Goal: Task Accomplishment & Management: Manage account settings

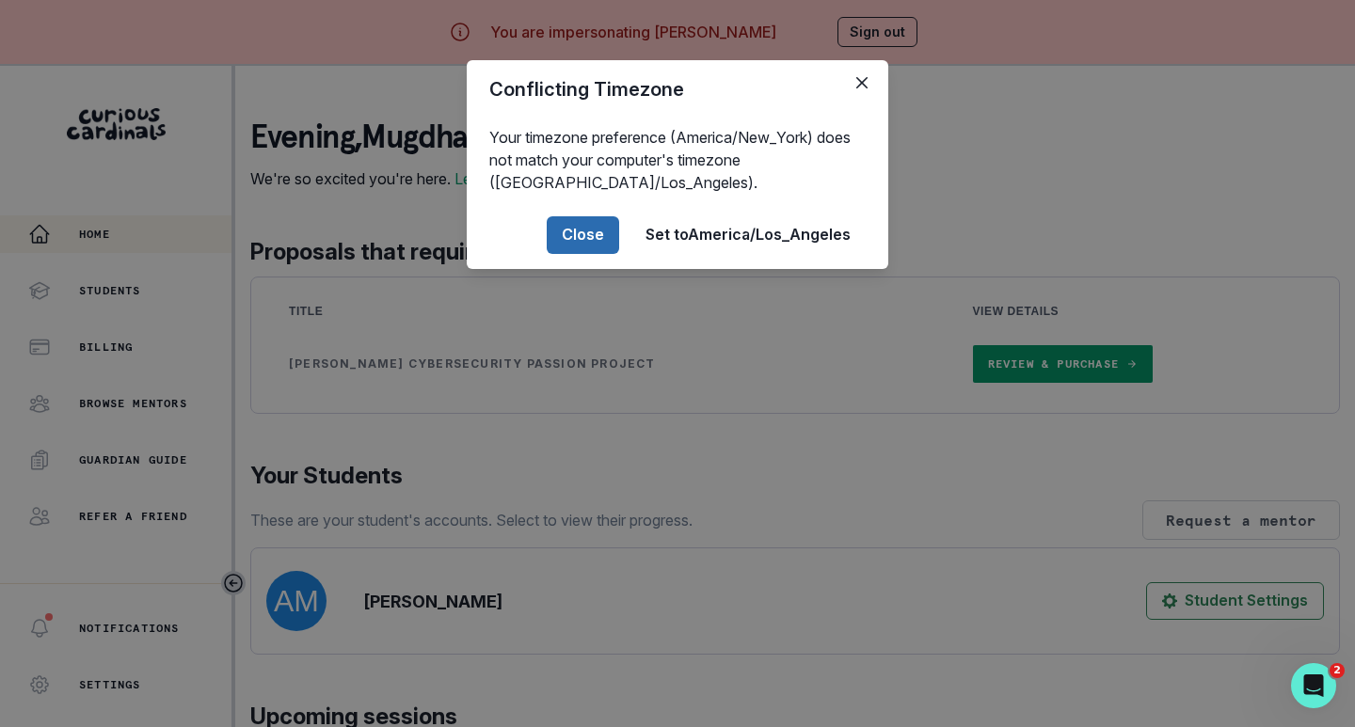
click at [585, 236] on button "Close" at bounding box center [583, 235] width 72 height 38
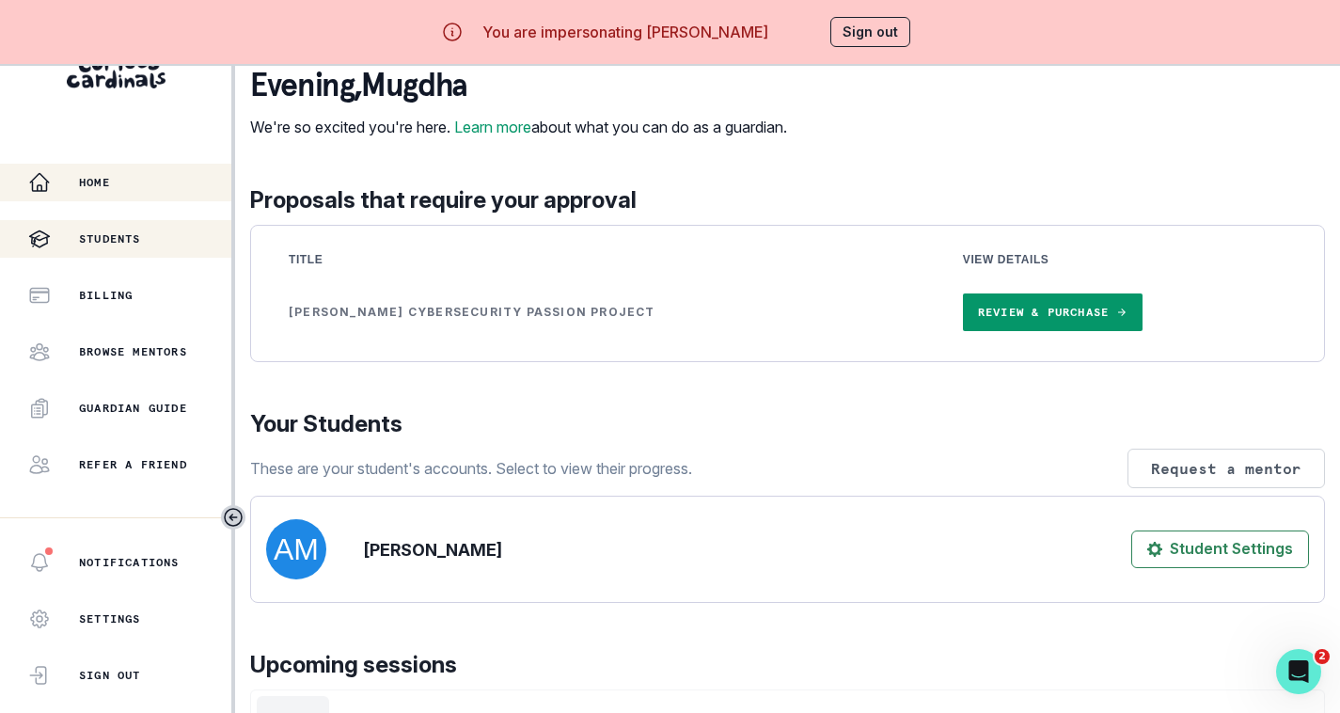
scroll to position [80, 0]
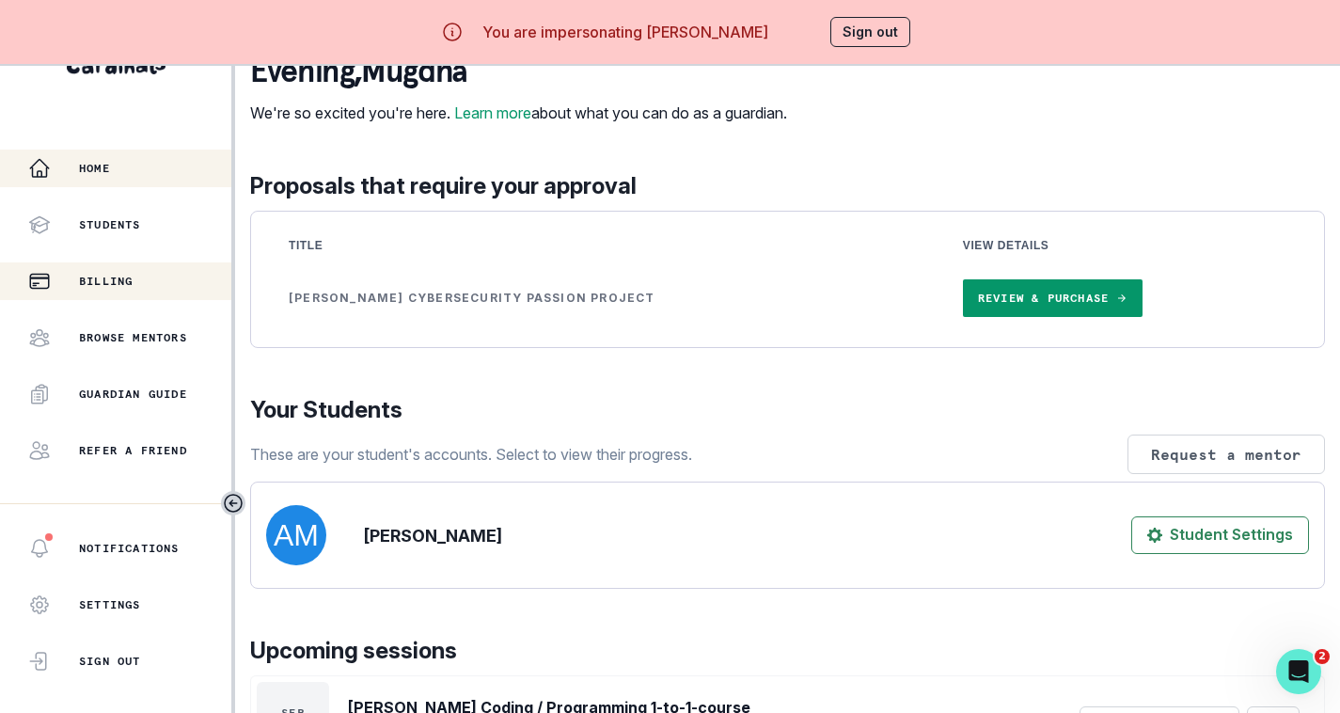
click at [116, 270] on div "Billing" at bounding box center [129, 281] width 203 height 23
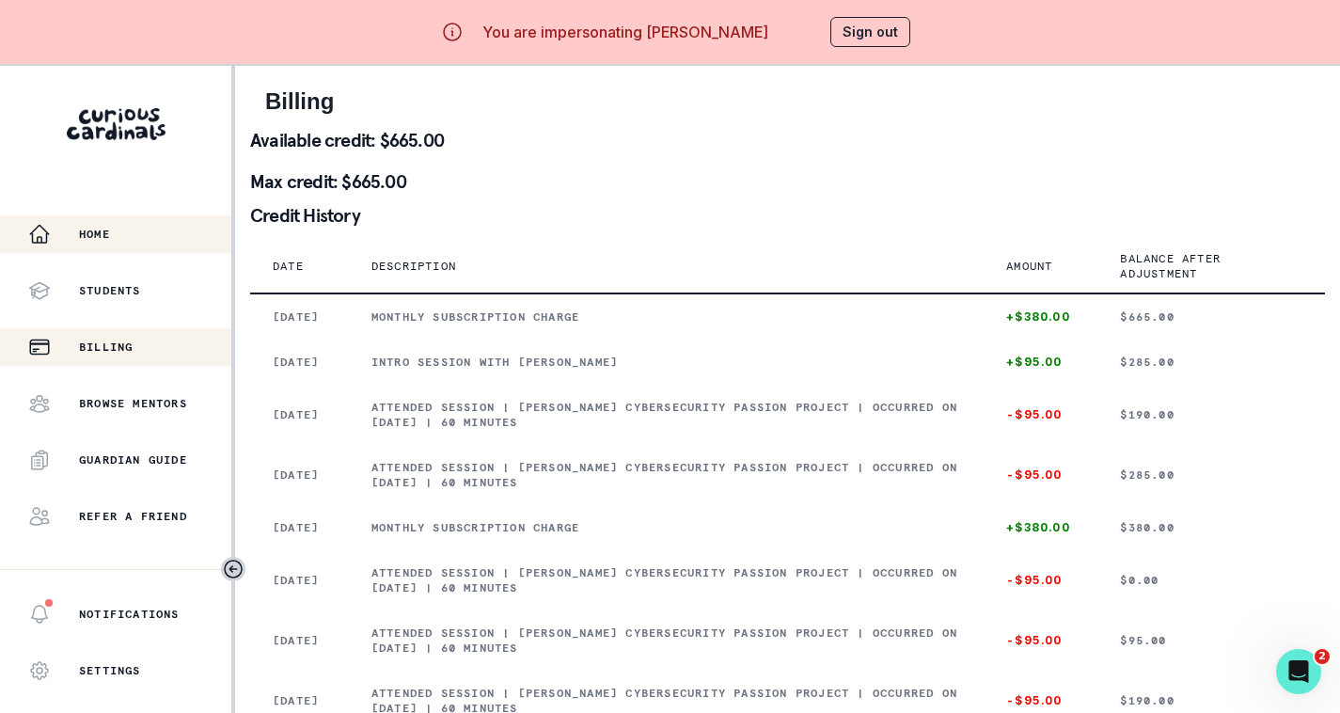
click at [122, 241] on div "Home" at bounding box center [129, 234] width 203 height 23
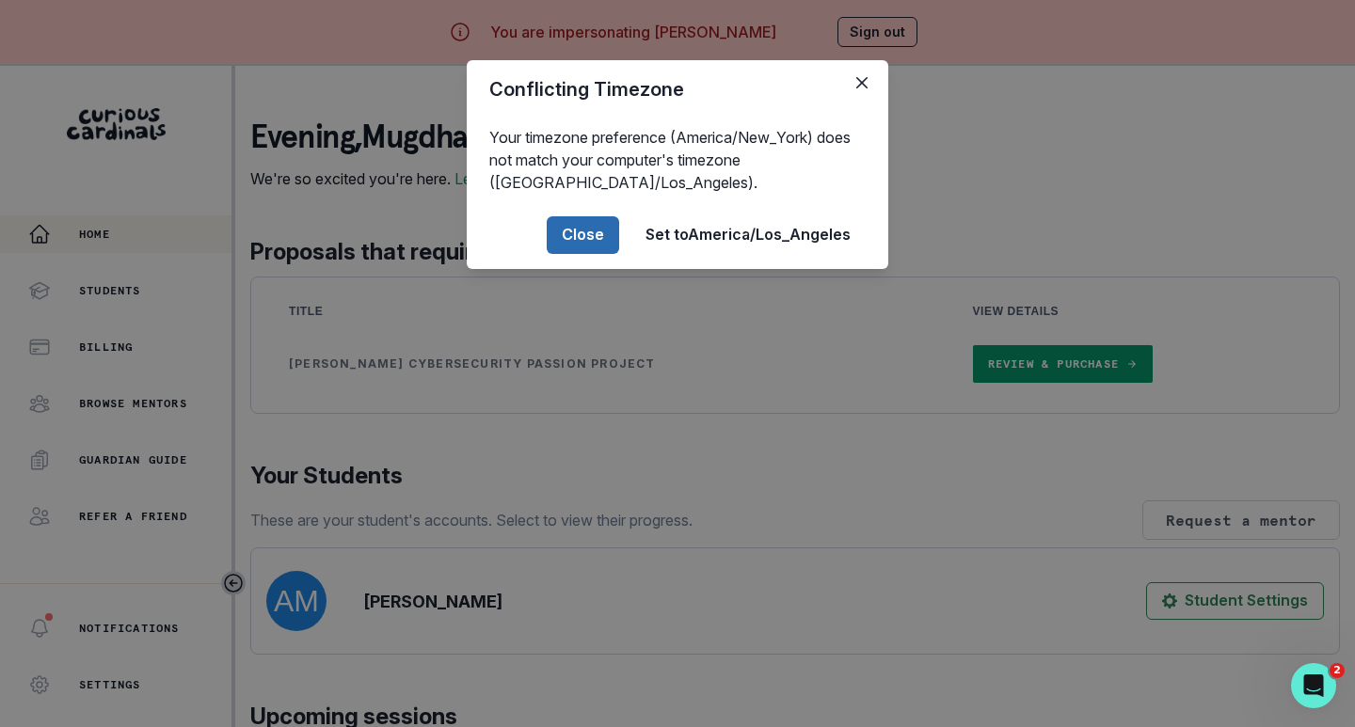
click at [586, 233] on button "Close" at bounding box center [583, 235] width 72 height 38
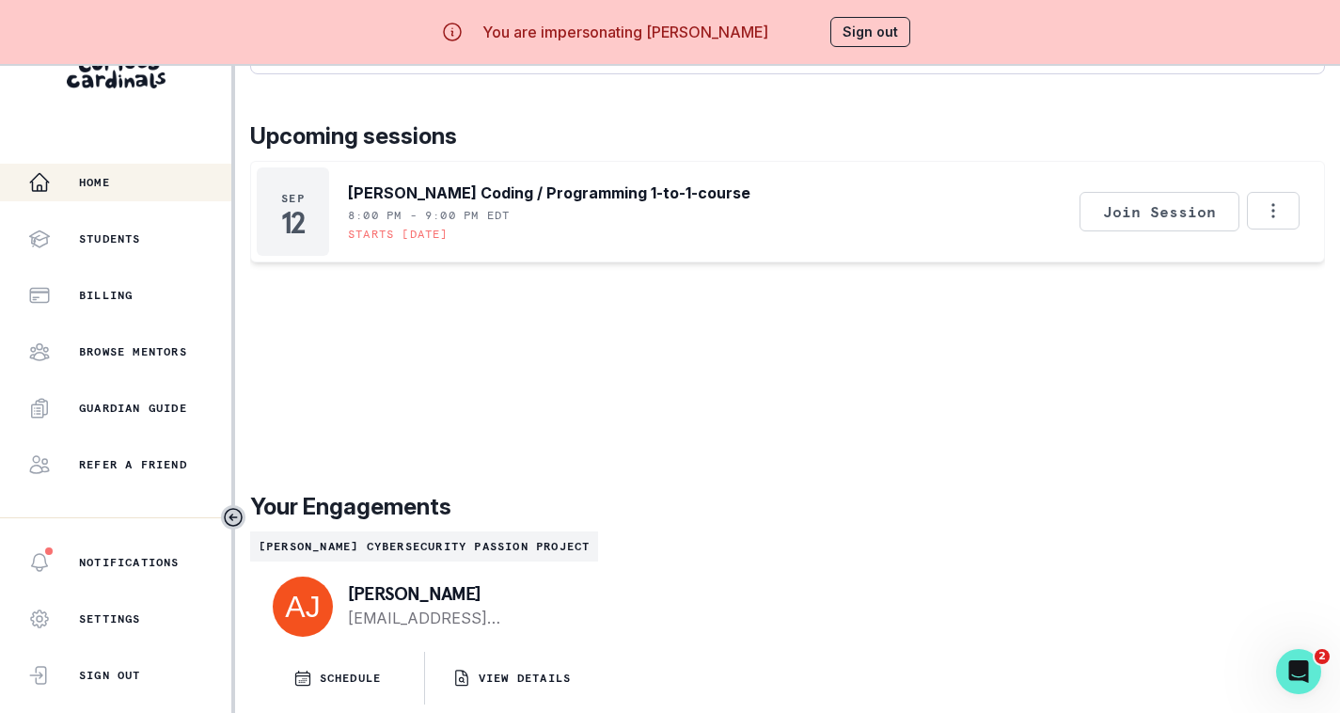
scroll to position [80, 0]
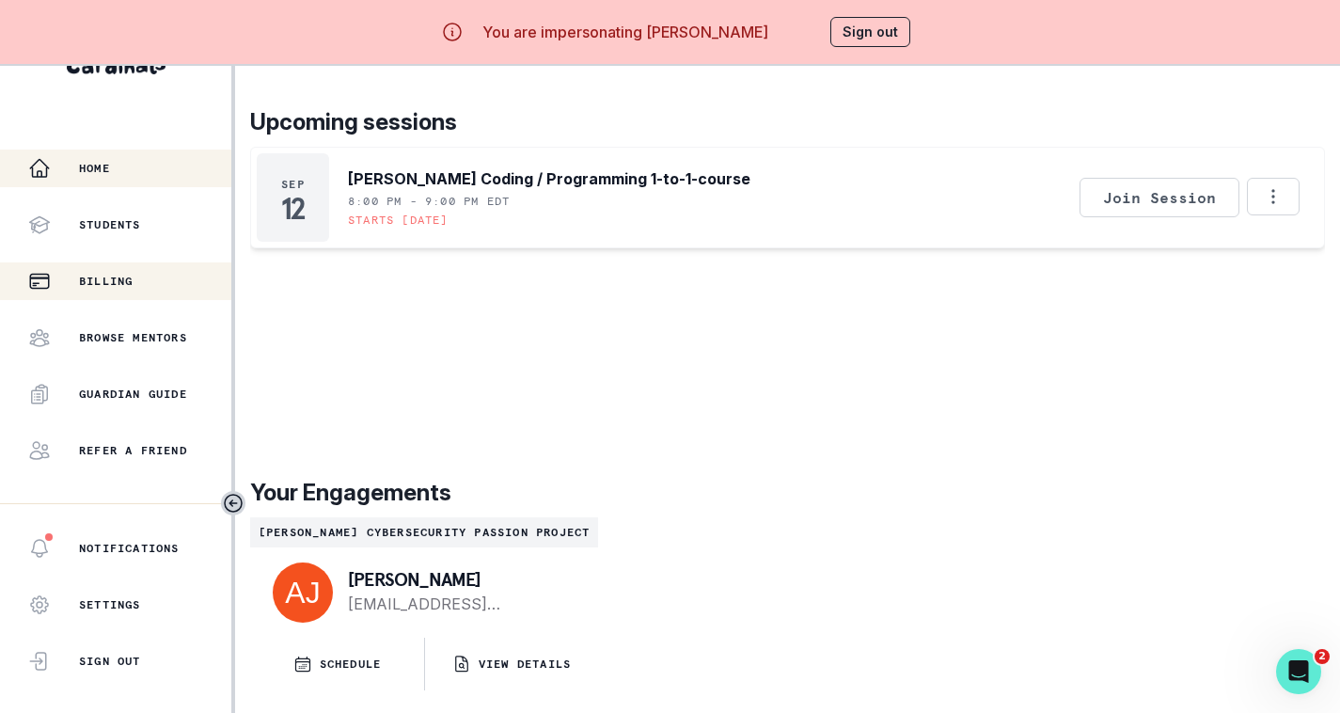
click at [115, 270] on div "Billing" at bounding box center [129, 281] width 203 height 23
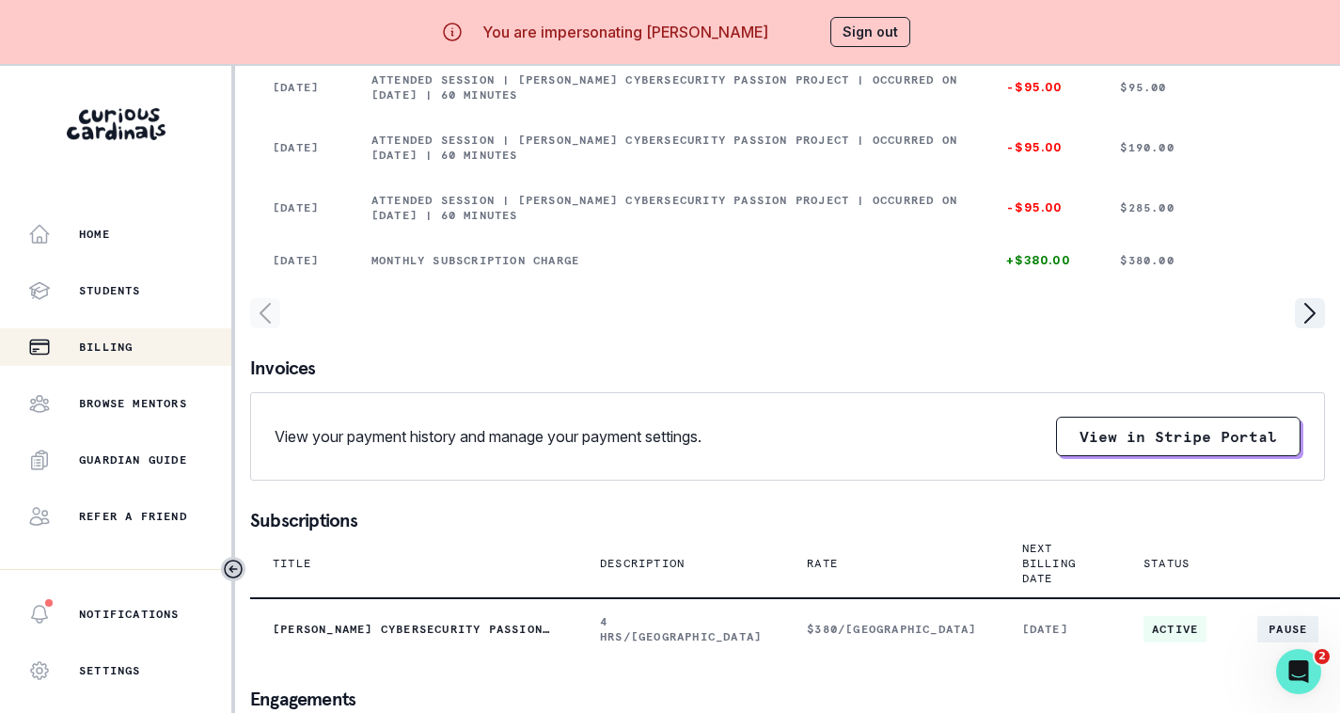
scroll to position [564, 0]
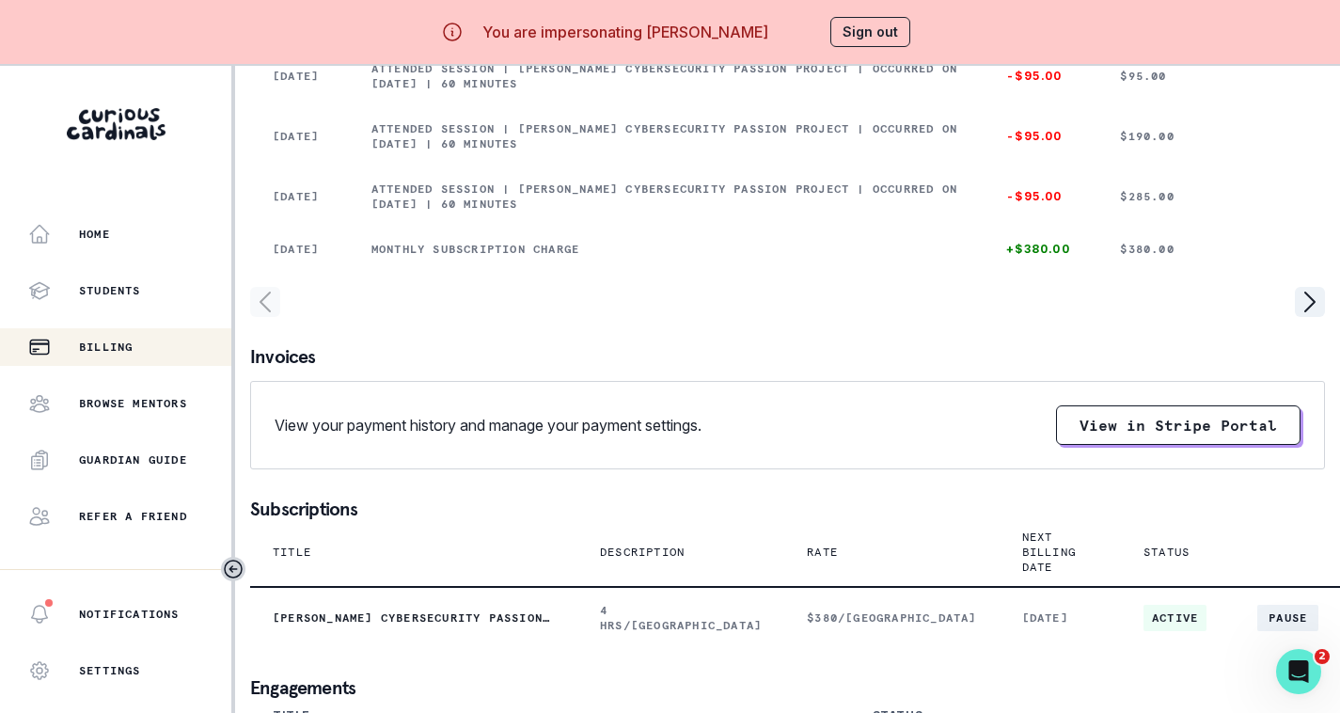
click at [964, 445] on div "View your payment history and manage your payment settings. View in Stripe Port…" at bounding box center [788, 425] width 1026 height 40
click at [952, 445] on div "View your payment history and manage your payment settings. View in Stripe Port…" at bounding box center [788, 425] width 1026 height 40
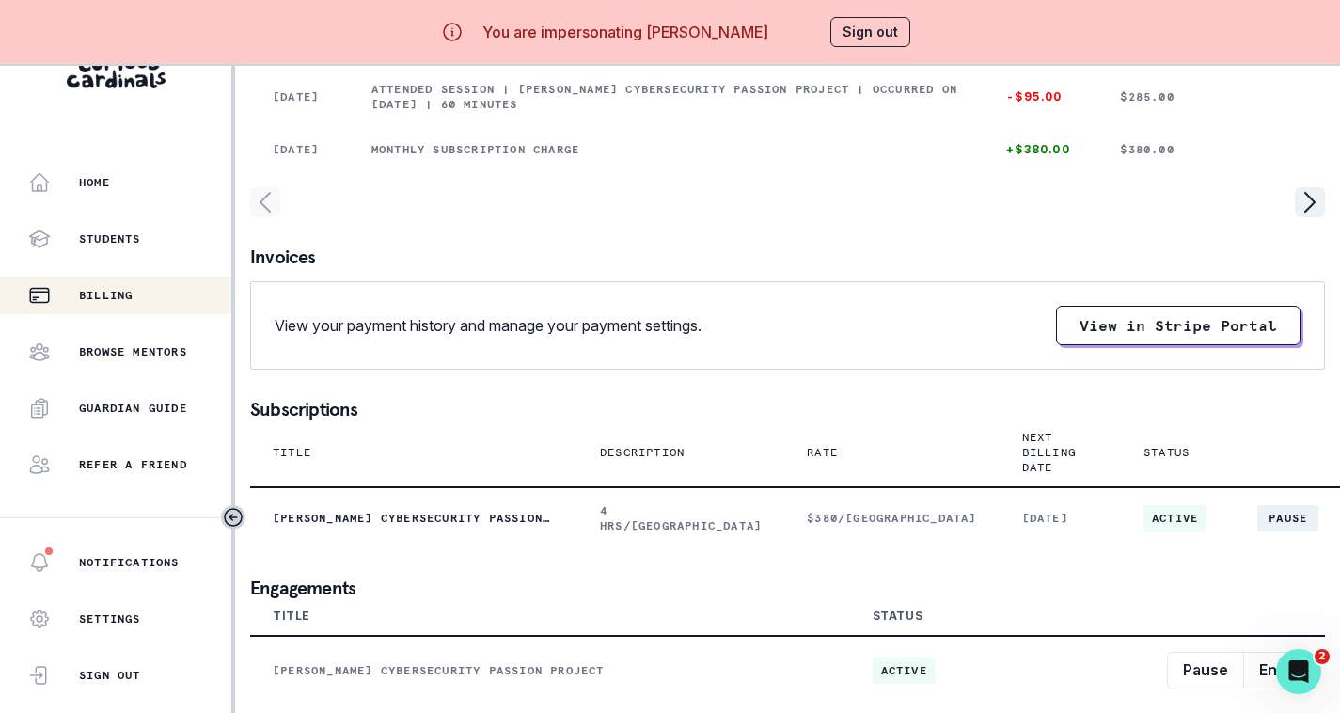
scroll to position [80, 0]
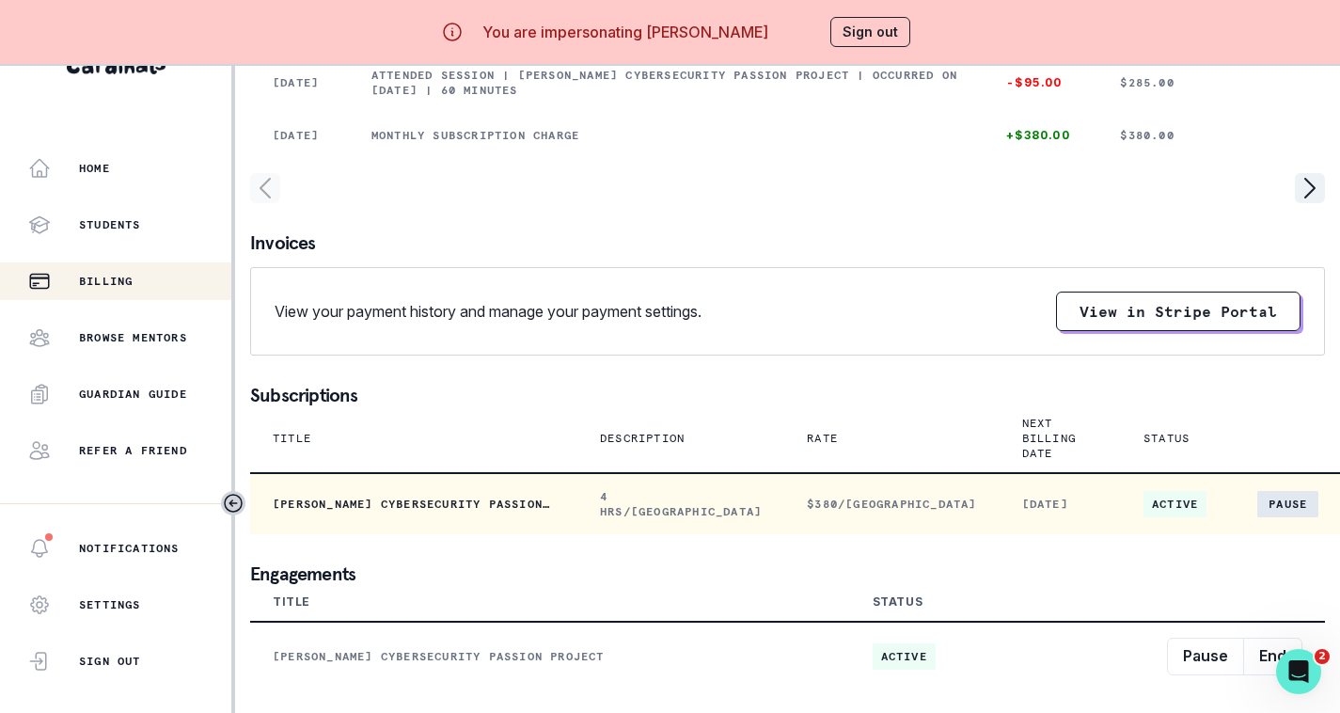
click at [1258, 505] on button "Pause" at bounding box center [1288, 504] width 61 height 26
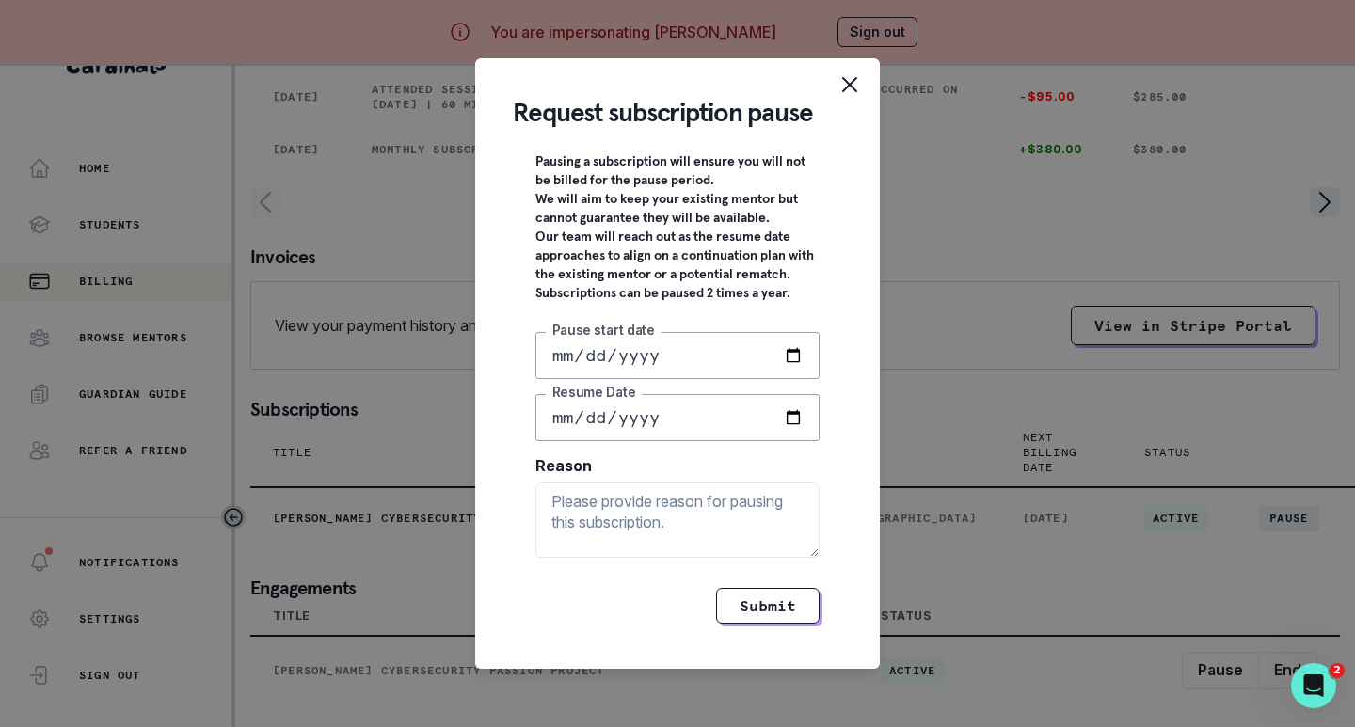
click at [790, 369] on input "Pause start date" at bounding box center [677, 355] width 284 height 47
type input "[DATE]"
click at [793, 427] on input "Resume Date" at bounding box center [677, 417] width 284 height 47
type input "[DATE]"
click at [593, 528] on textarea "Reason" at bounding box center [677, 520] width 284 height 75
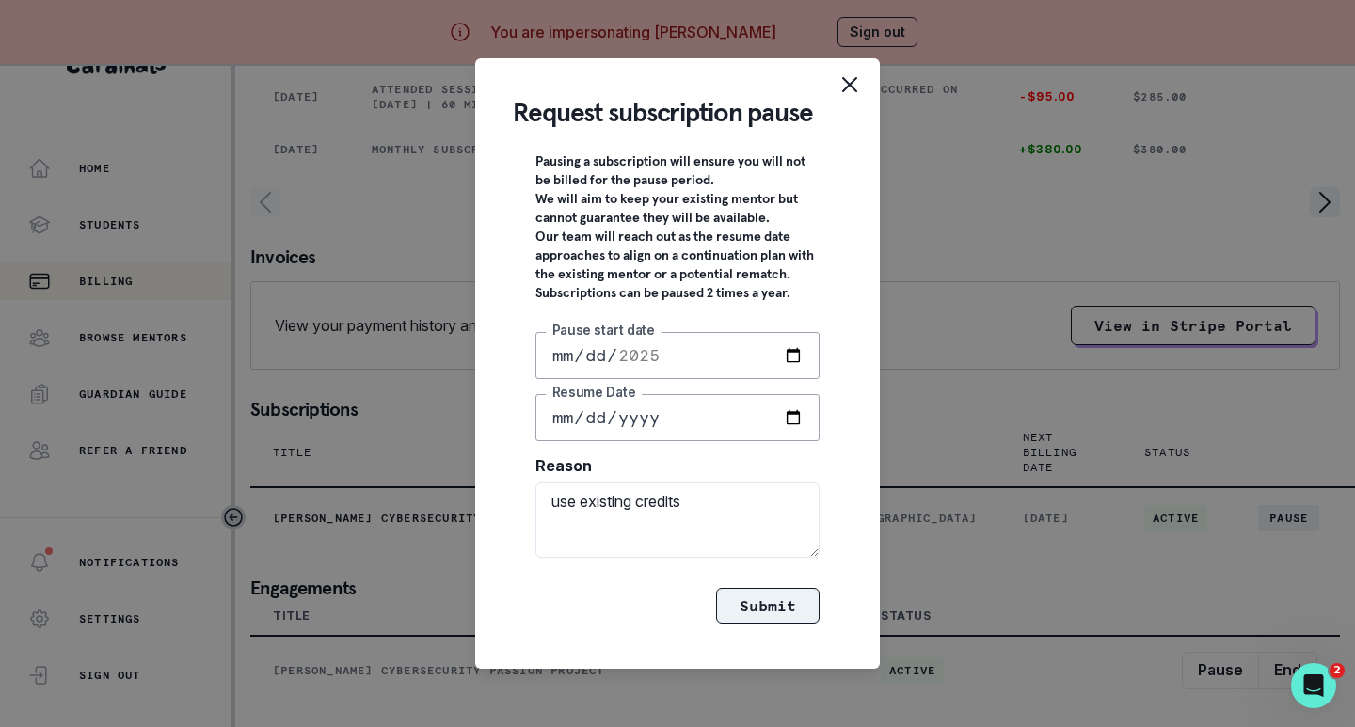
type textarea "use existing credits"
click at [766, 610] on button "Submit" at bounding box center [767, 606] width 103 height 36
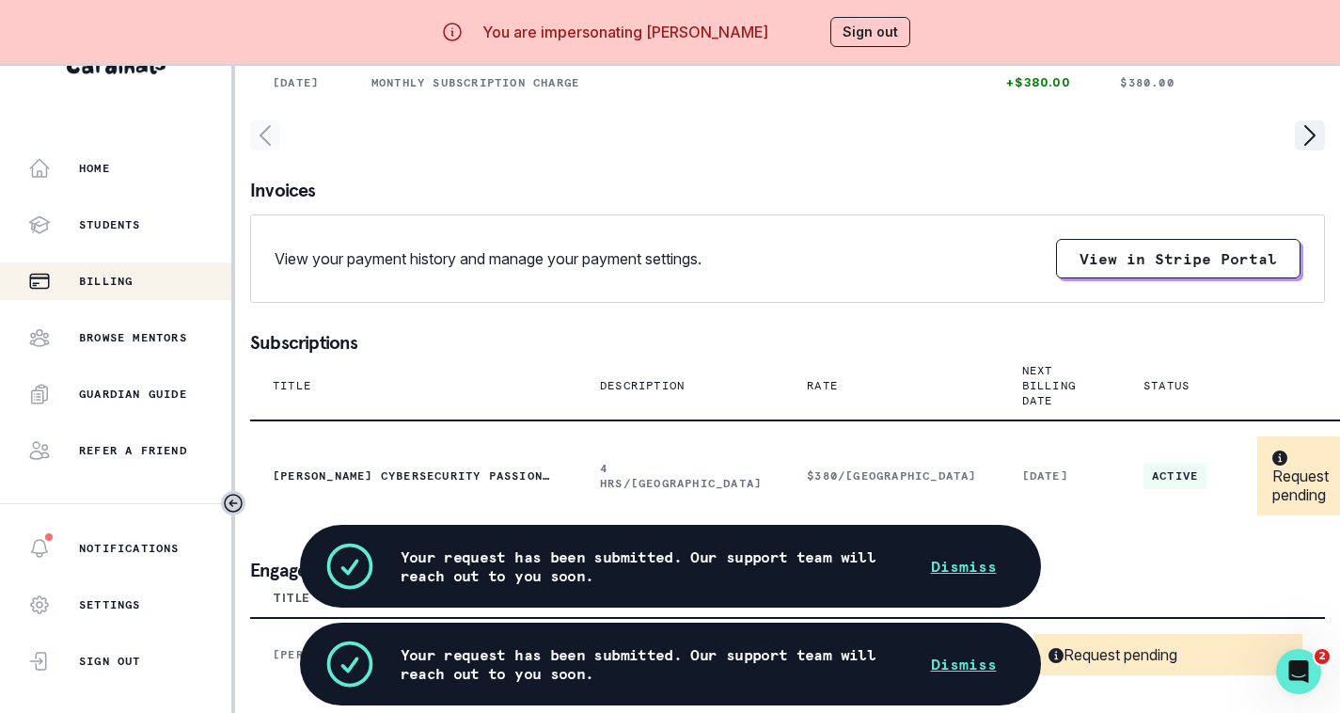
click at [863, 33] on button "Sign out" at bounding box center [871, 32] width 80 height 30
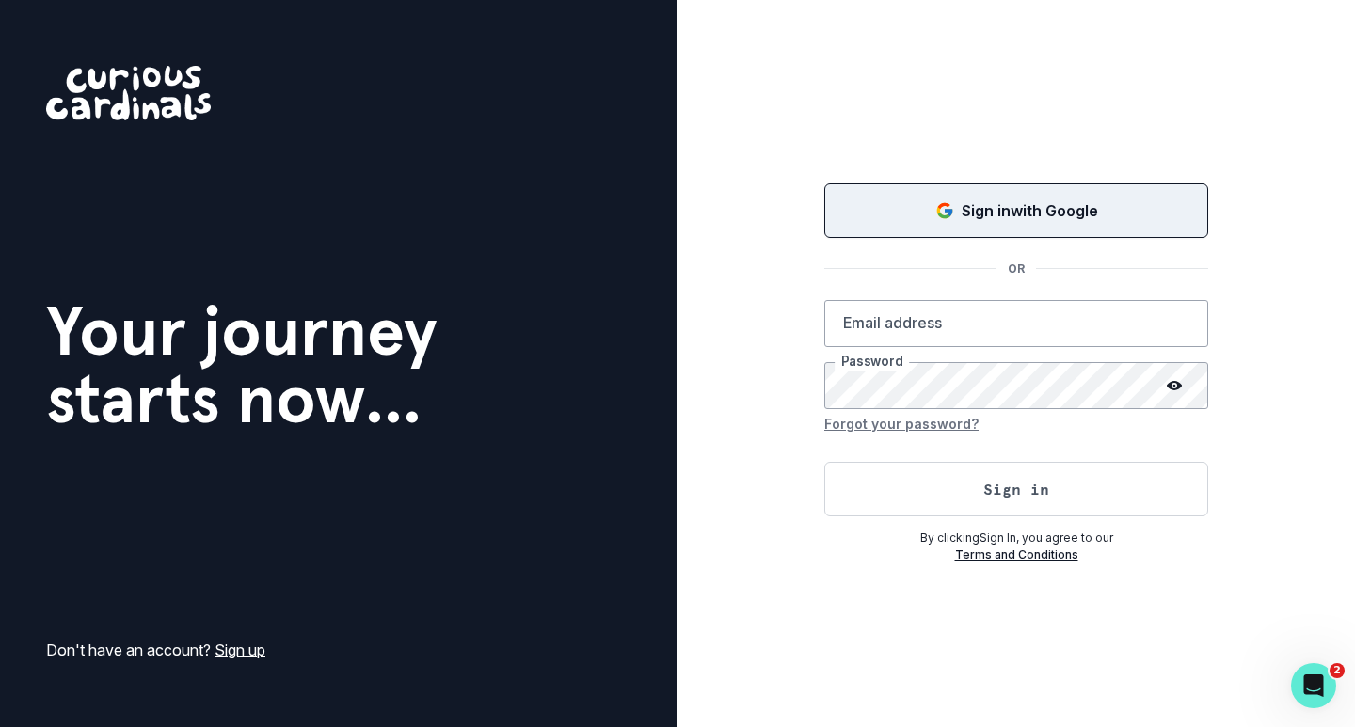
click at [986, 206] on p "Sign in with Google" at bounding box center [1029, 210] width 136 height 23
